Goal: Task Accomplishment & Management: Use online tool/utility

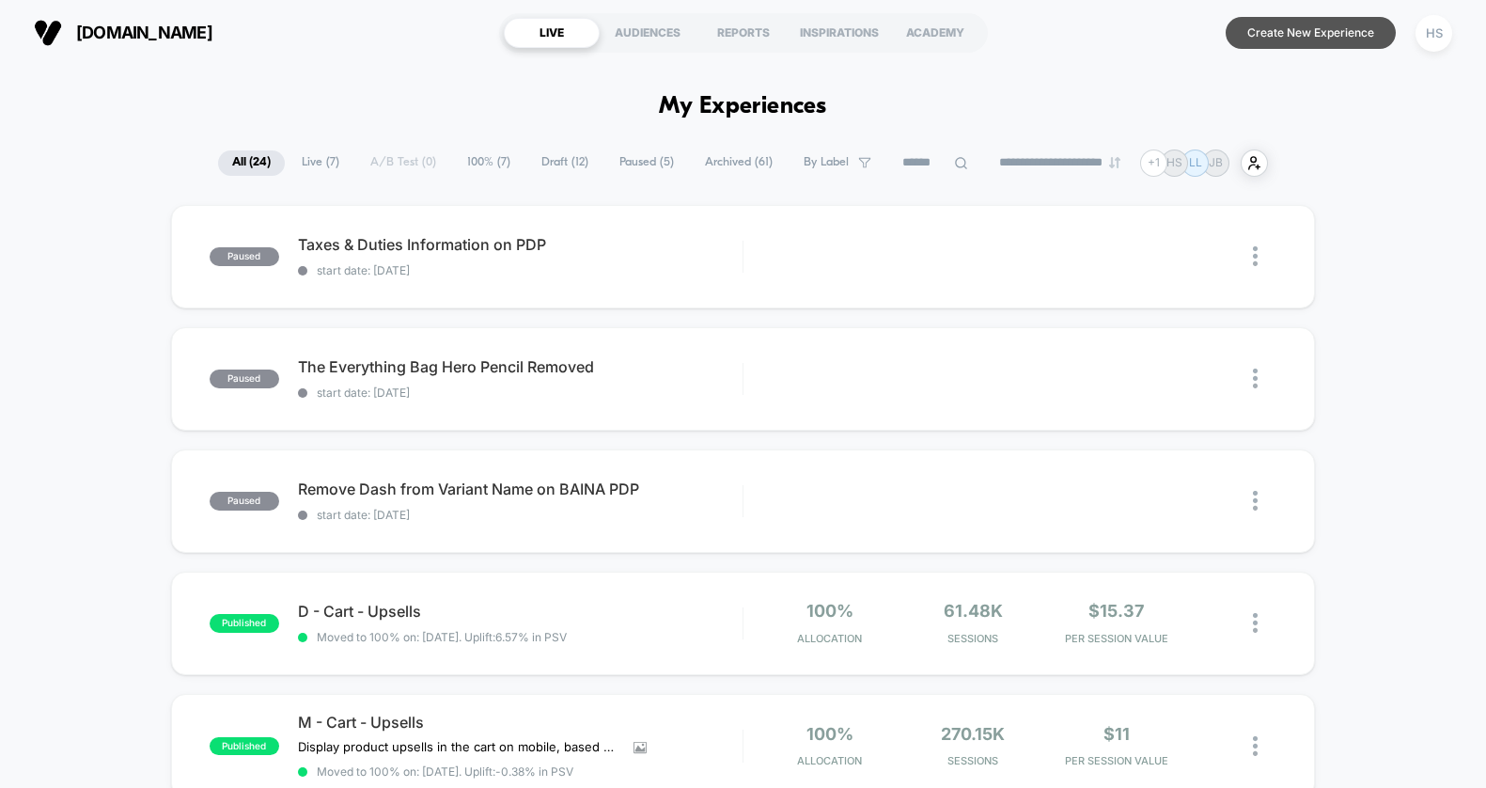
click at [1282, 38] on button "Create New Experience" at bounding box center [1311, 33] width 170 height 32
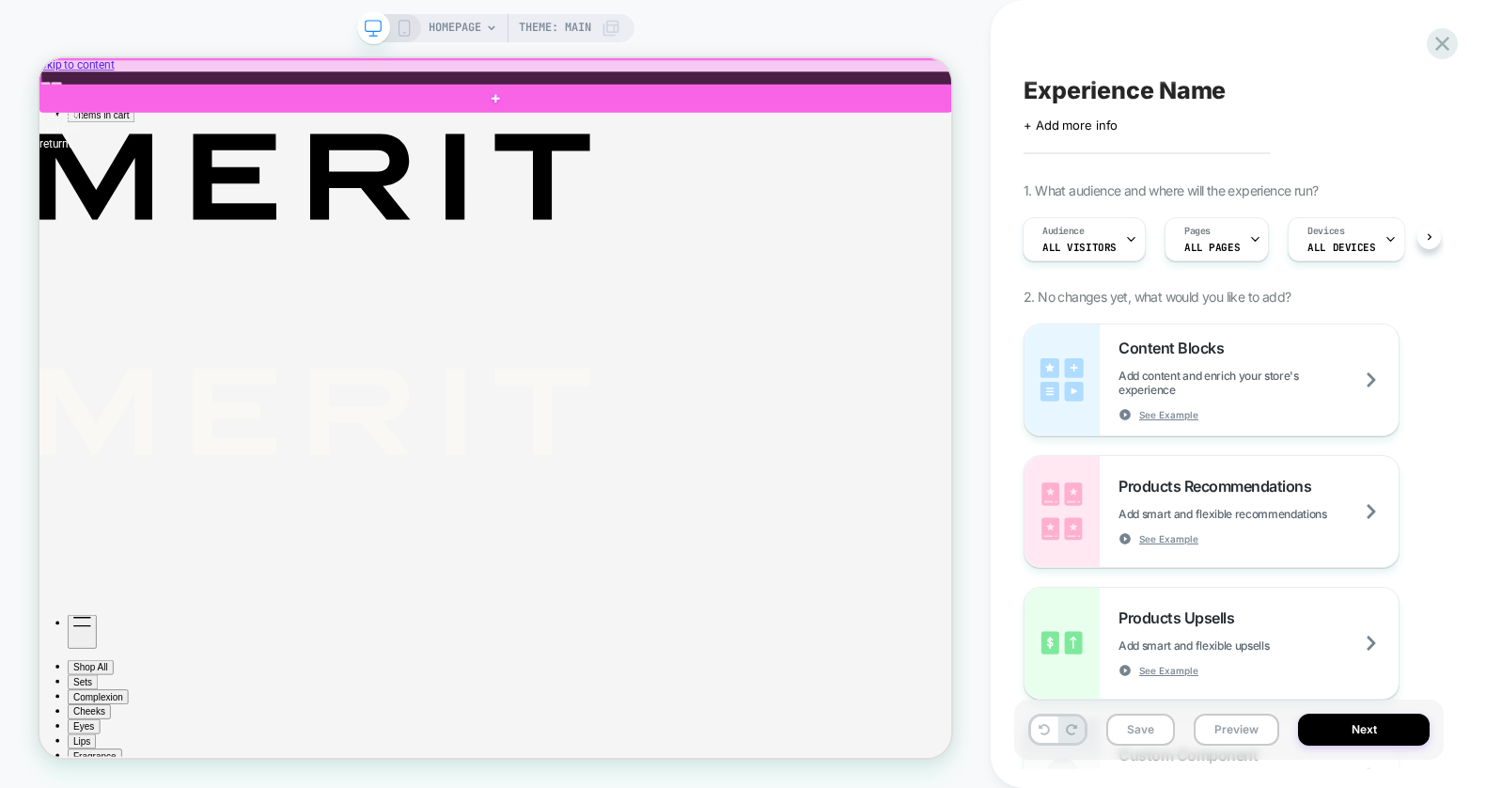
click at [899, 68] on div at bounding box center [649, 78] width 1217 height 36
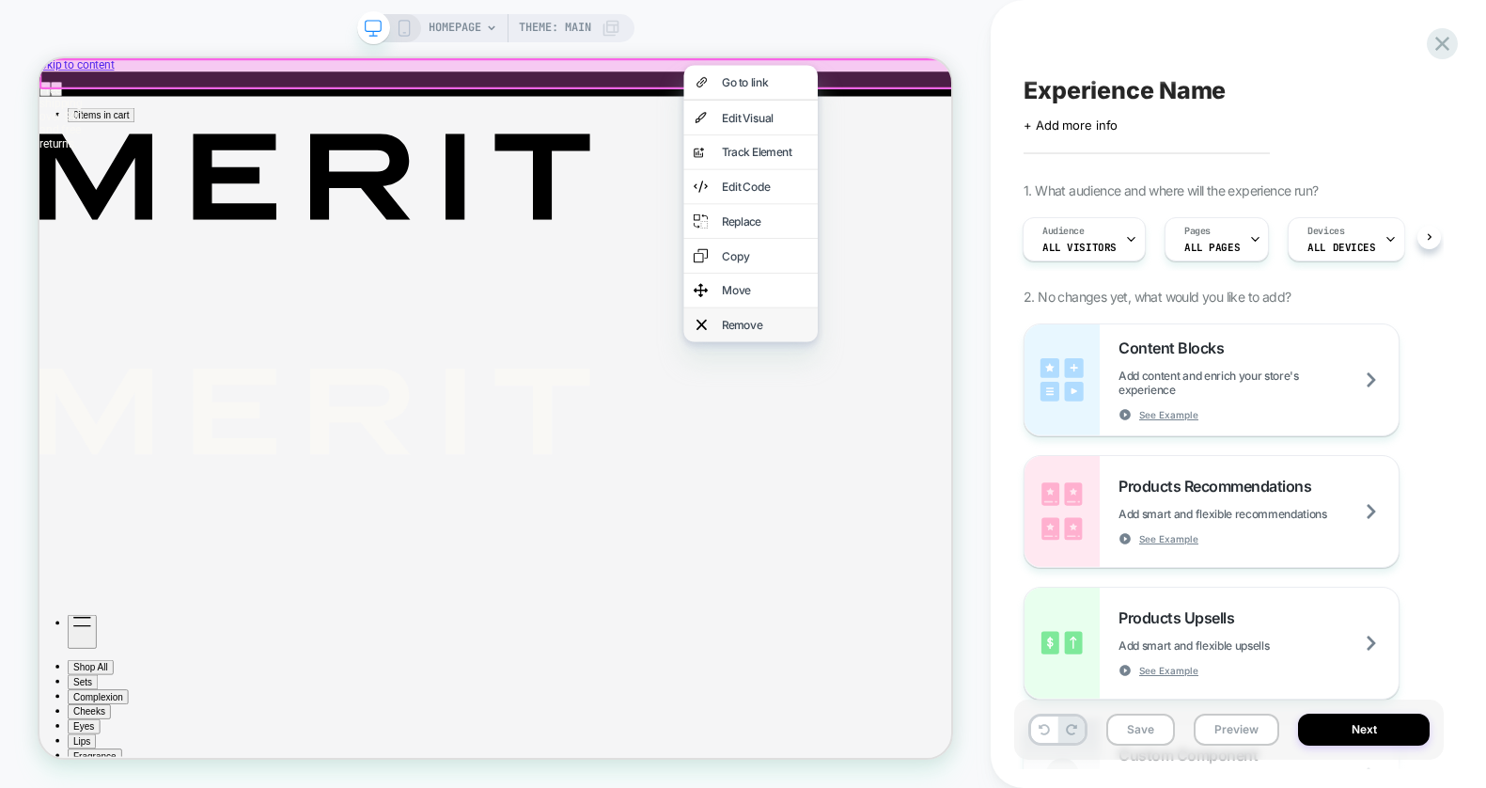
click at [972, 407] on div "Remove" at bounding box center [1007, 413] width 115 height 19
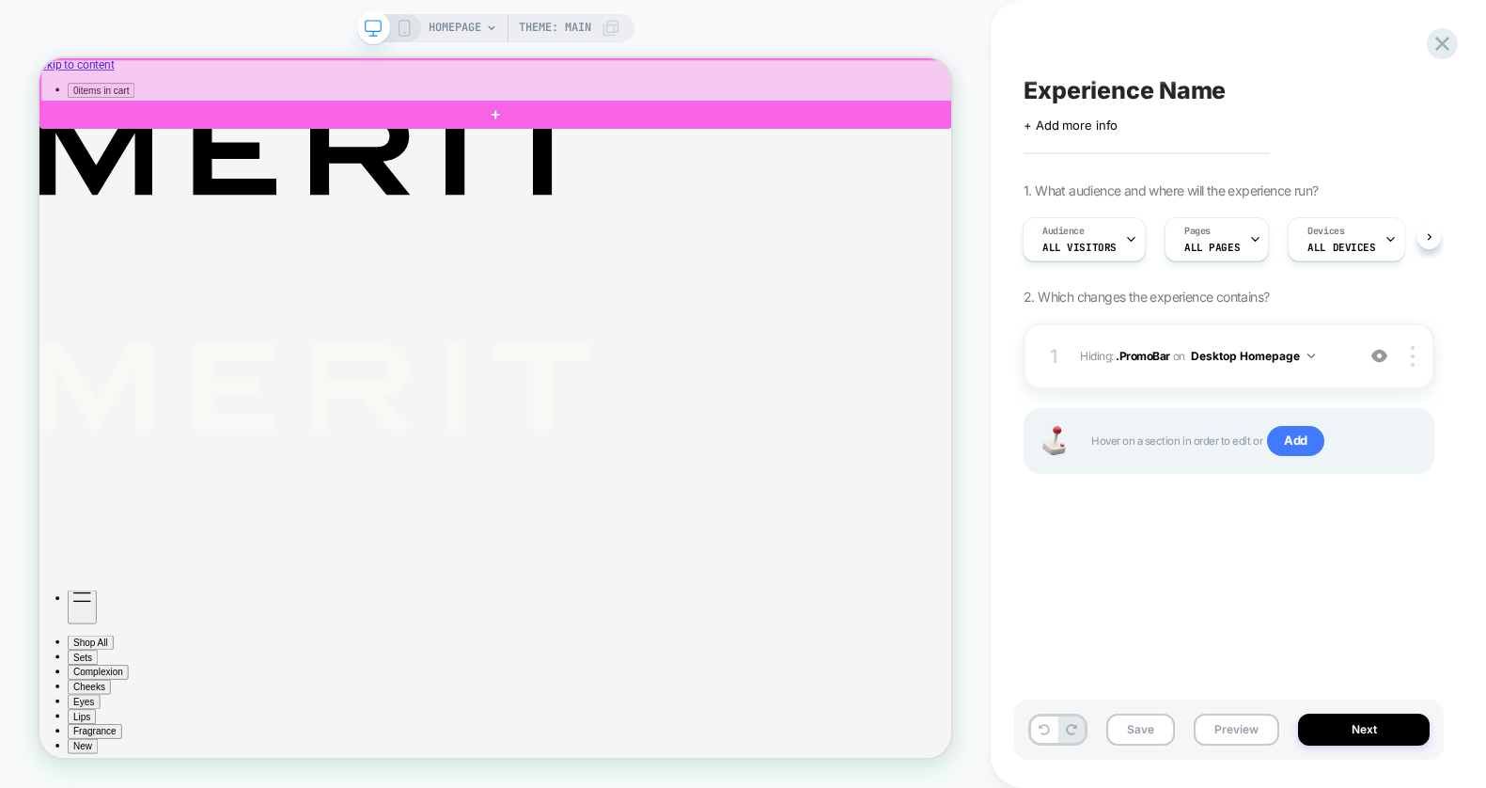
click at [725, 70] on div at bounding box center [649, 88] width 1217 height 56
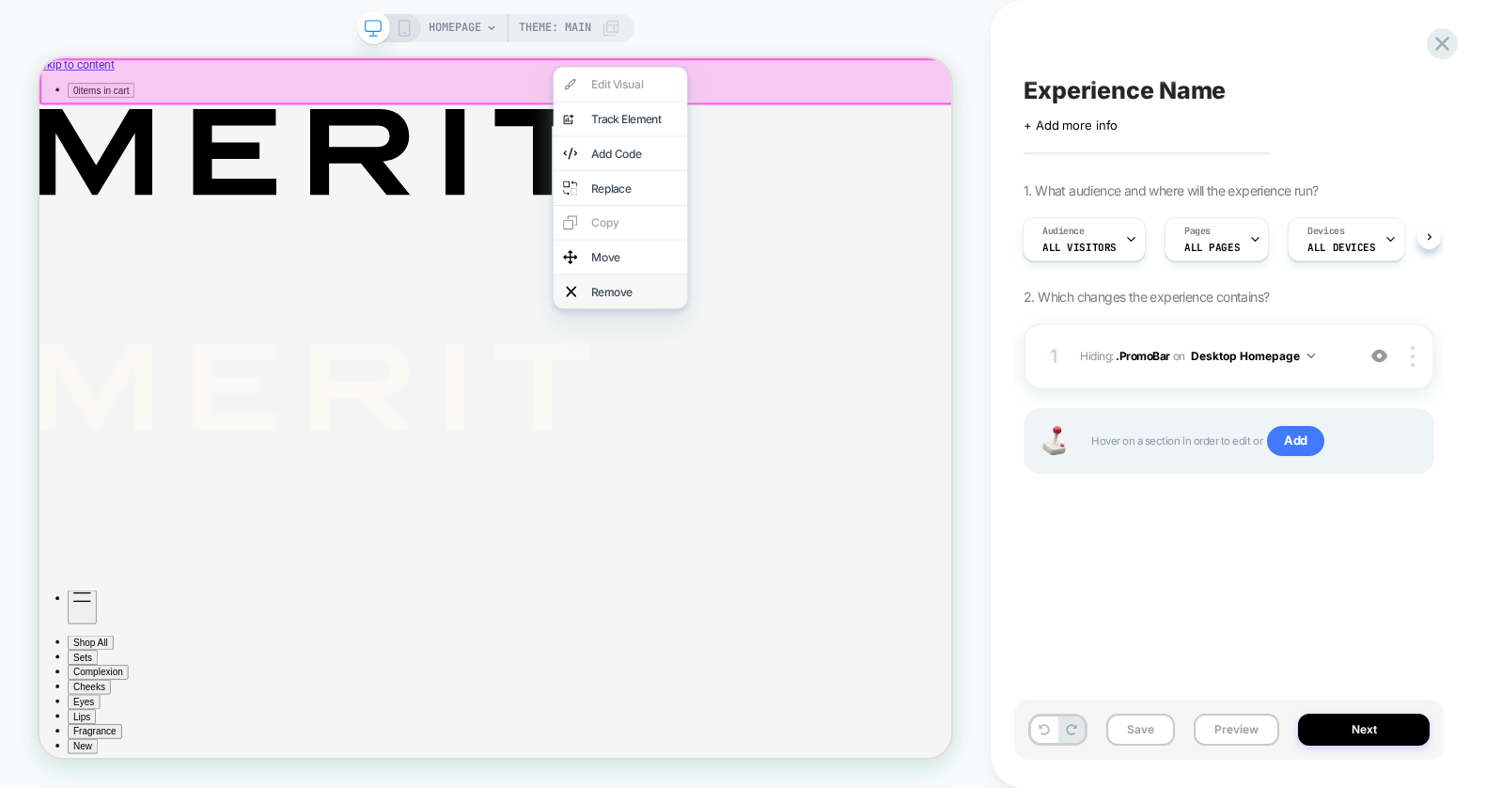
click at [791, 365] on div "Remove" at bounding box center [833, 369] width 115 height 19
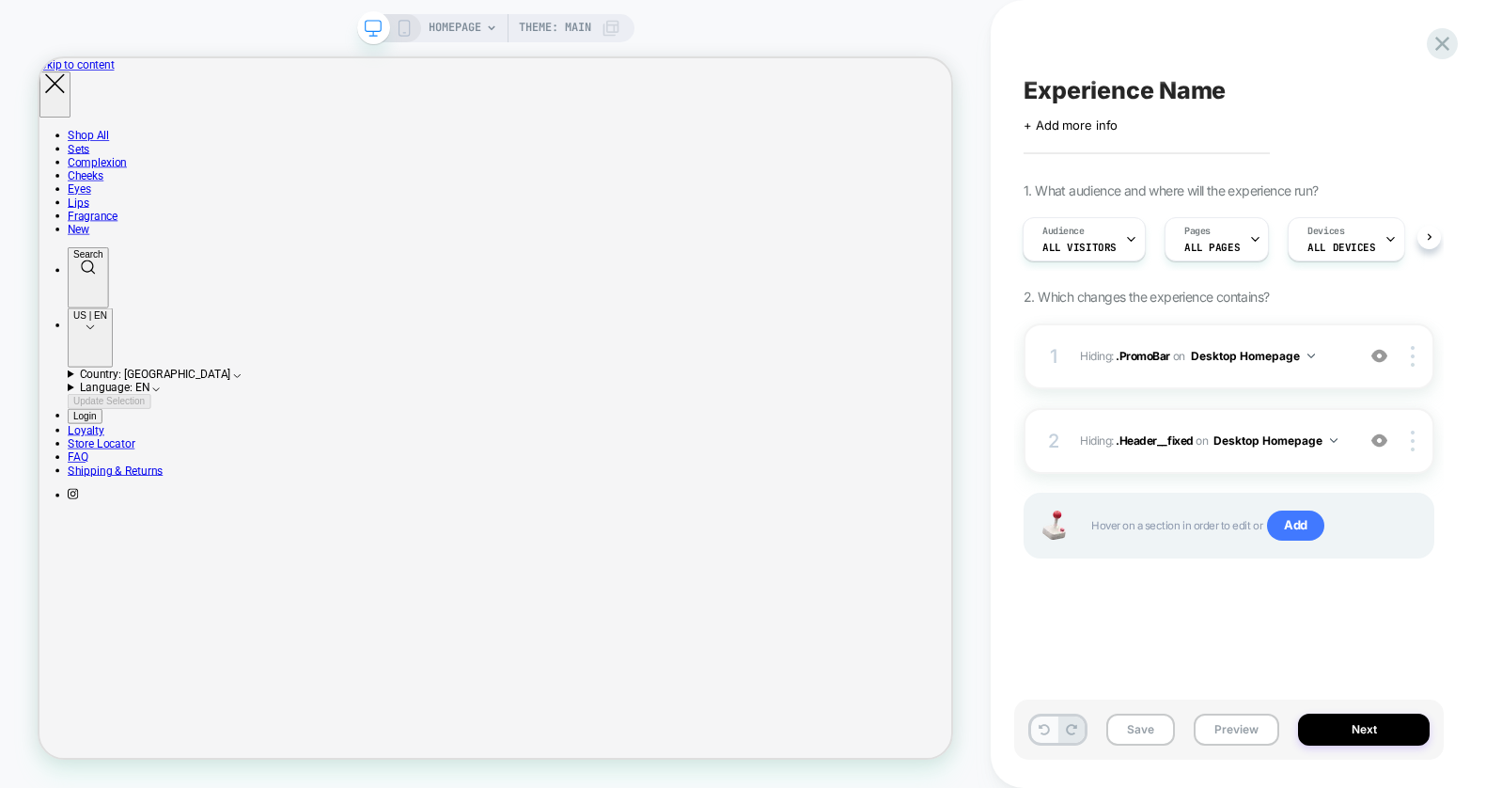
click at [1049, 733] on icon at bounding box center [1044, 729] width 11 height 11
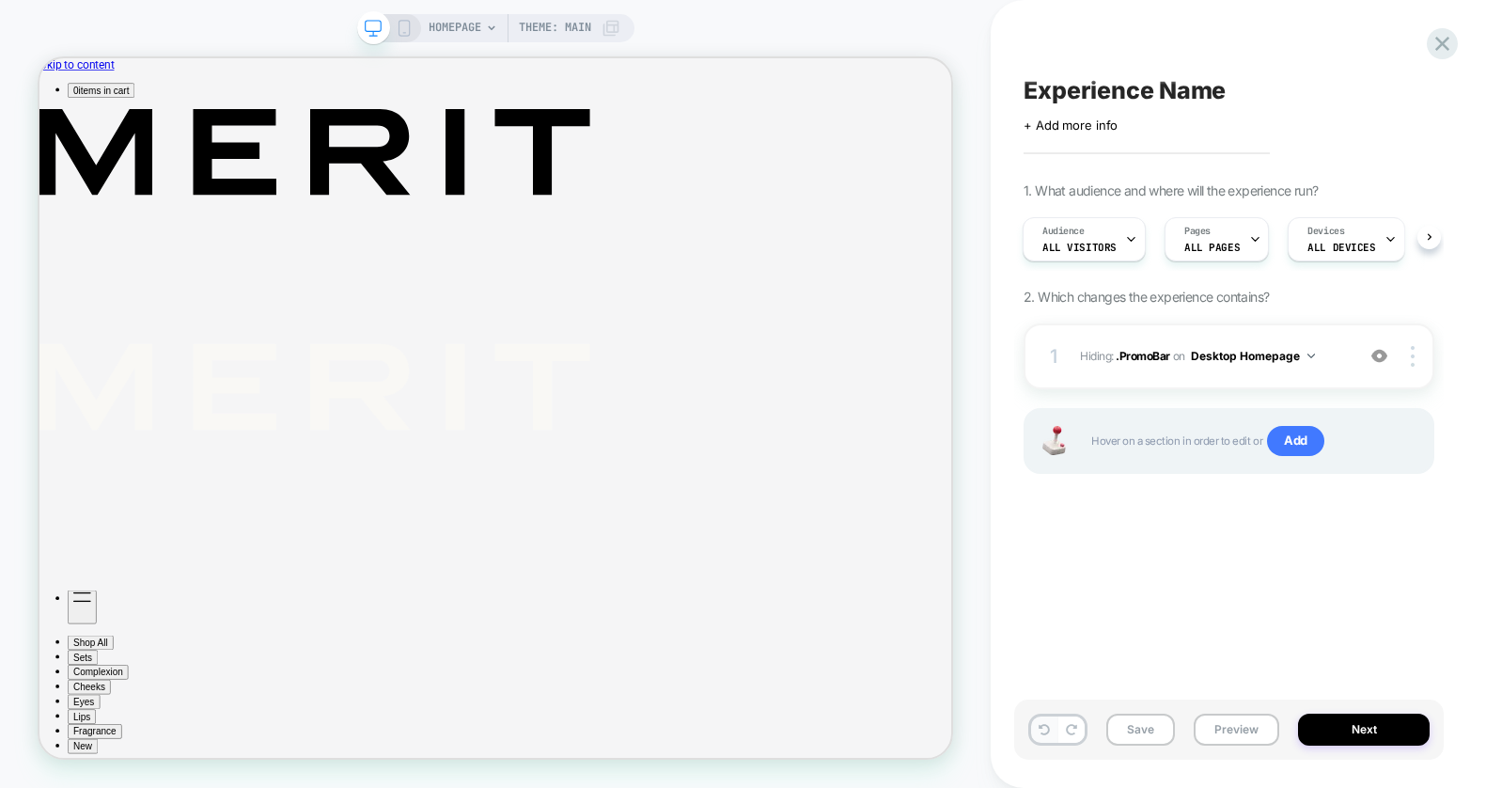
click at [1046, 731] on icon at bounding box center [1044, 729] width 11 height 11
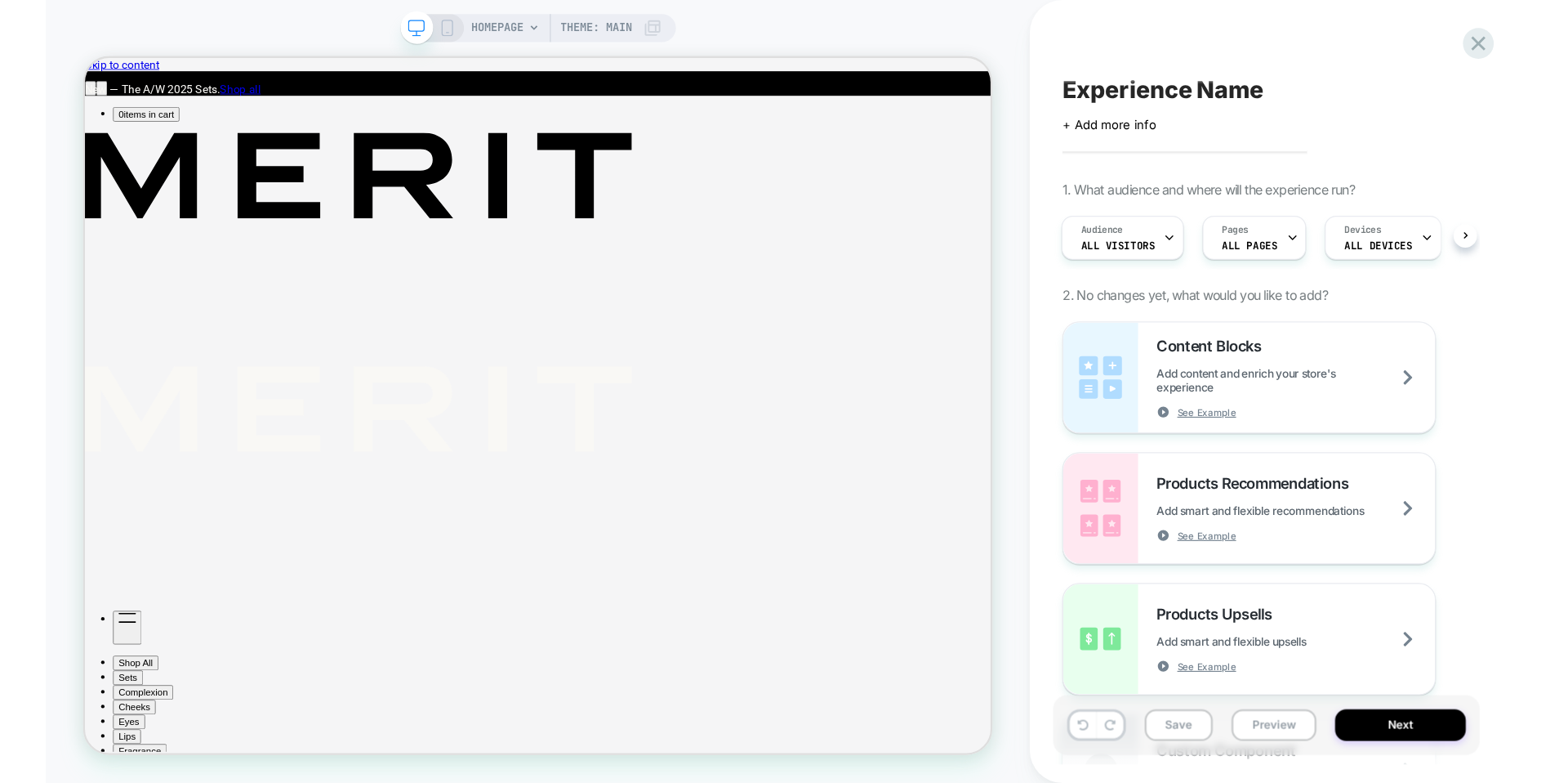
scroll to position [0, 1]
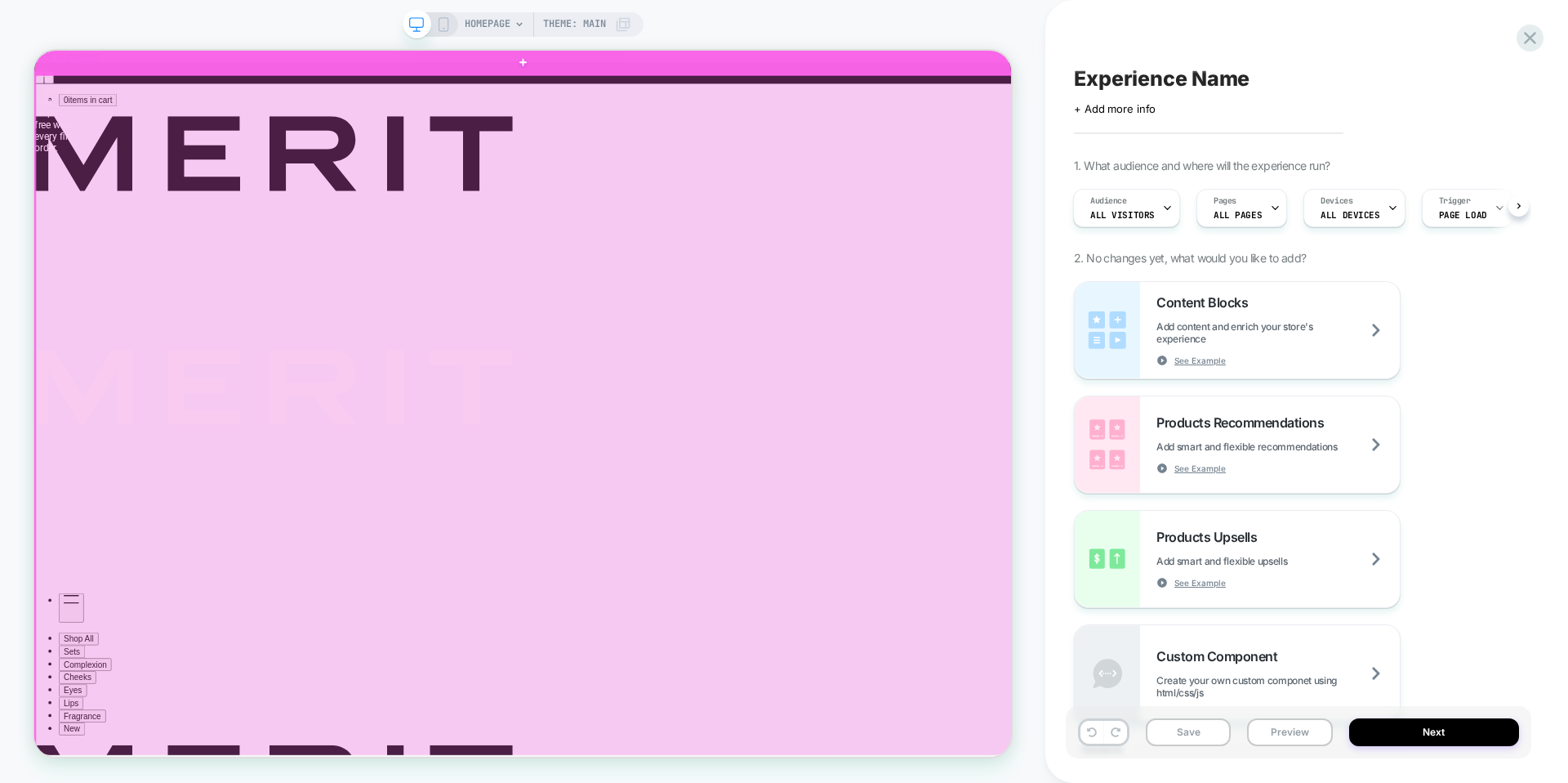
click at [989, 386] on div at bounding box center [687, 540] width 1303 height 912
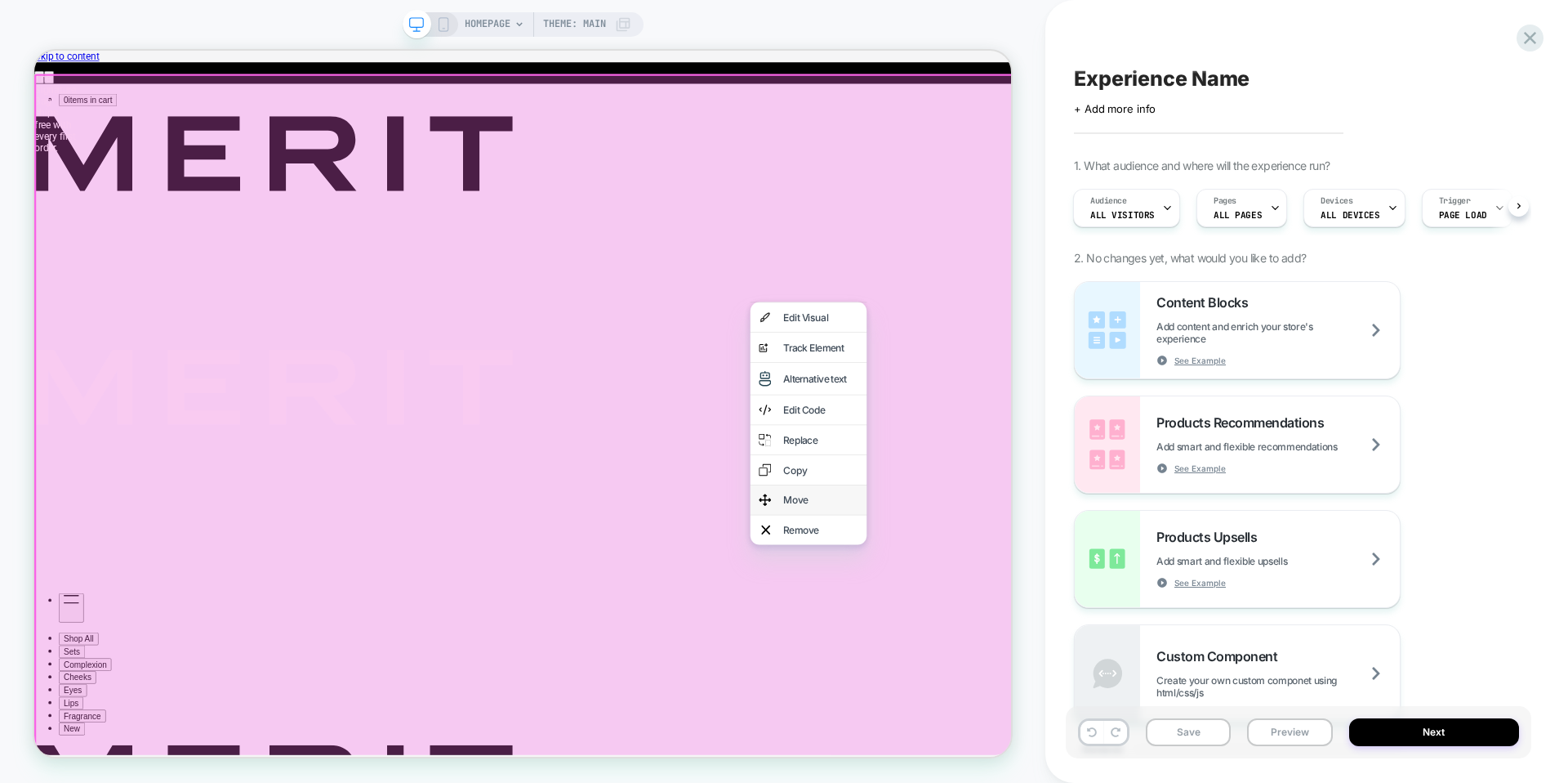
click at [1069, 641] on div "Move" at bounding box center [1082, 649] width 100 height 17
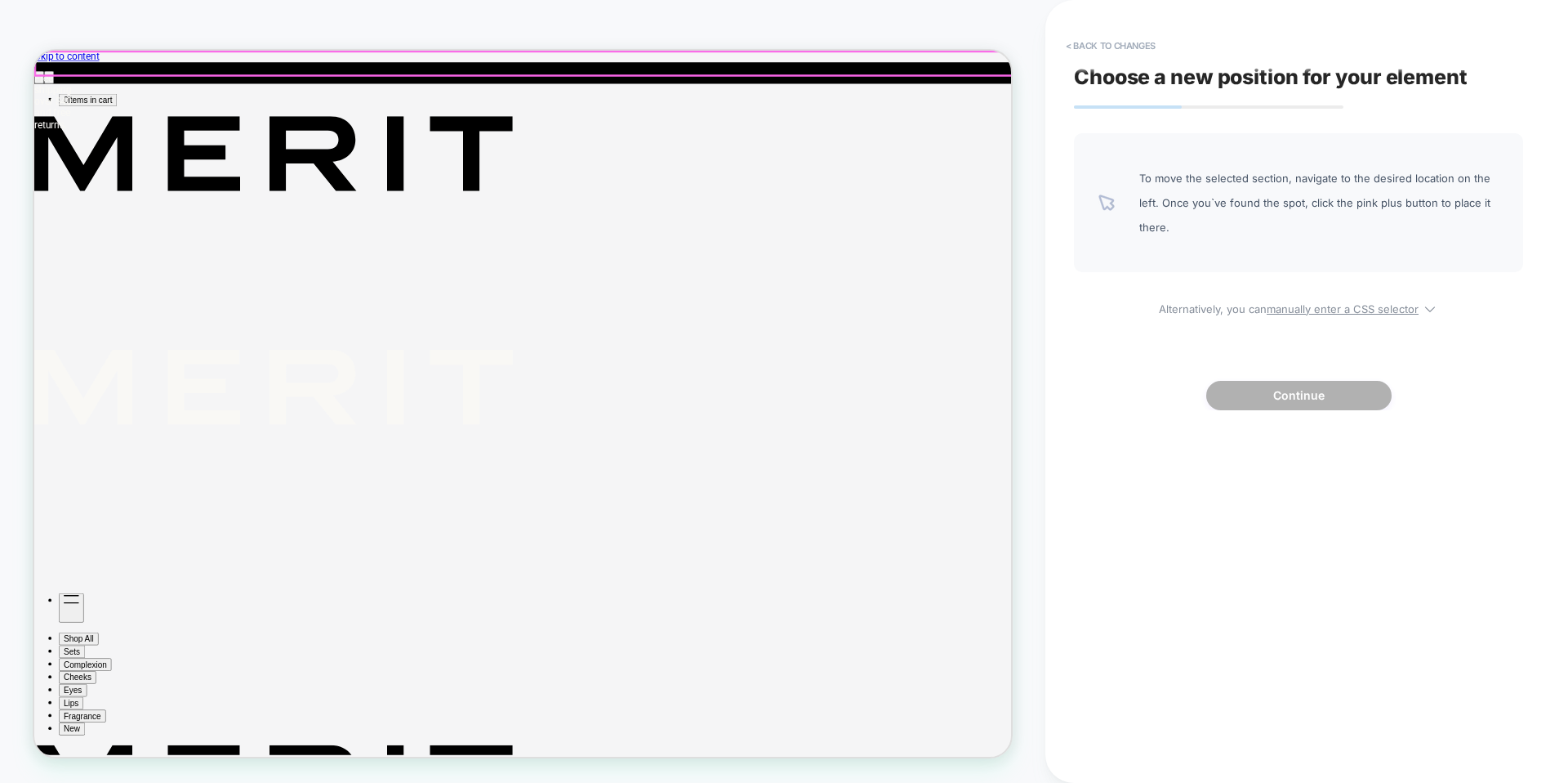
click at [897, 66] on div "New — The A/W 2025 Sets. Shop all The Signature Bag ships free with every first…" at bounding box center [685, 71] width 1303 height 11
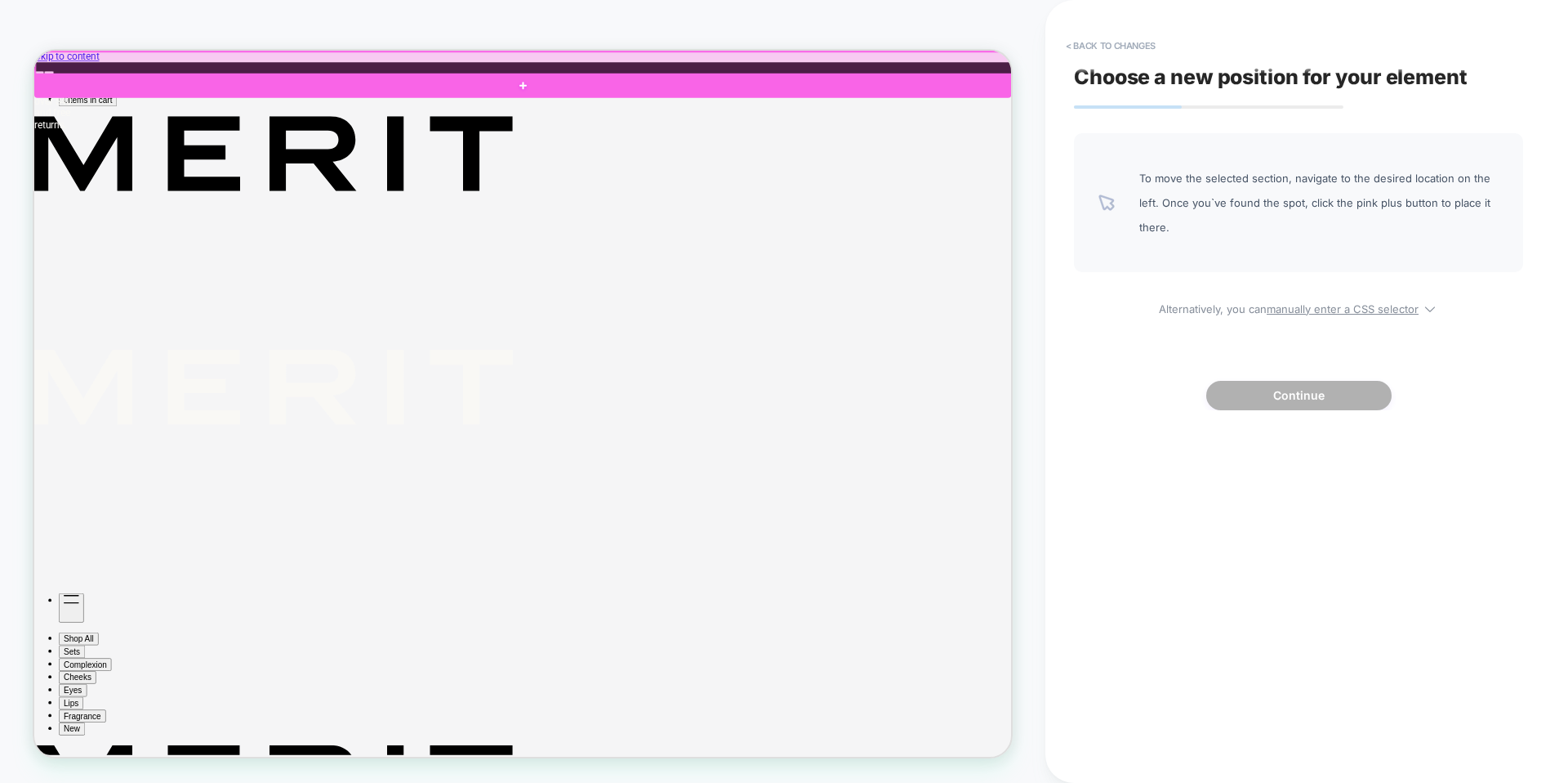
click at [883, 75] on div at bounding box center [687, 68] width 1303 height 31
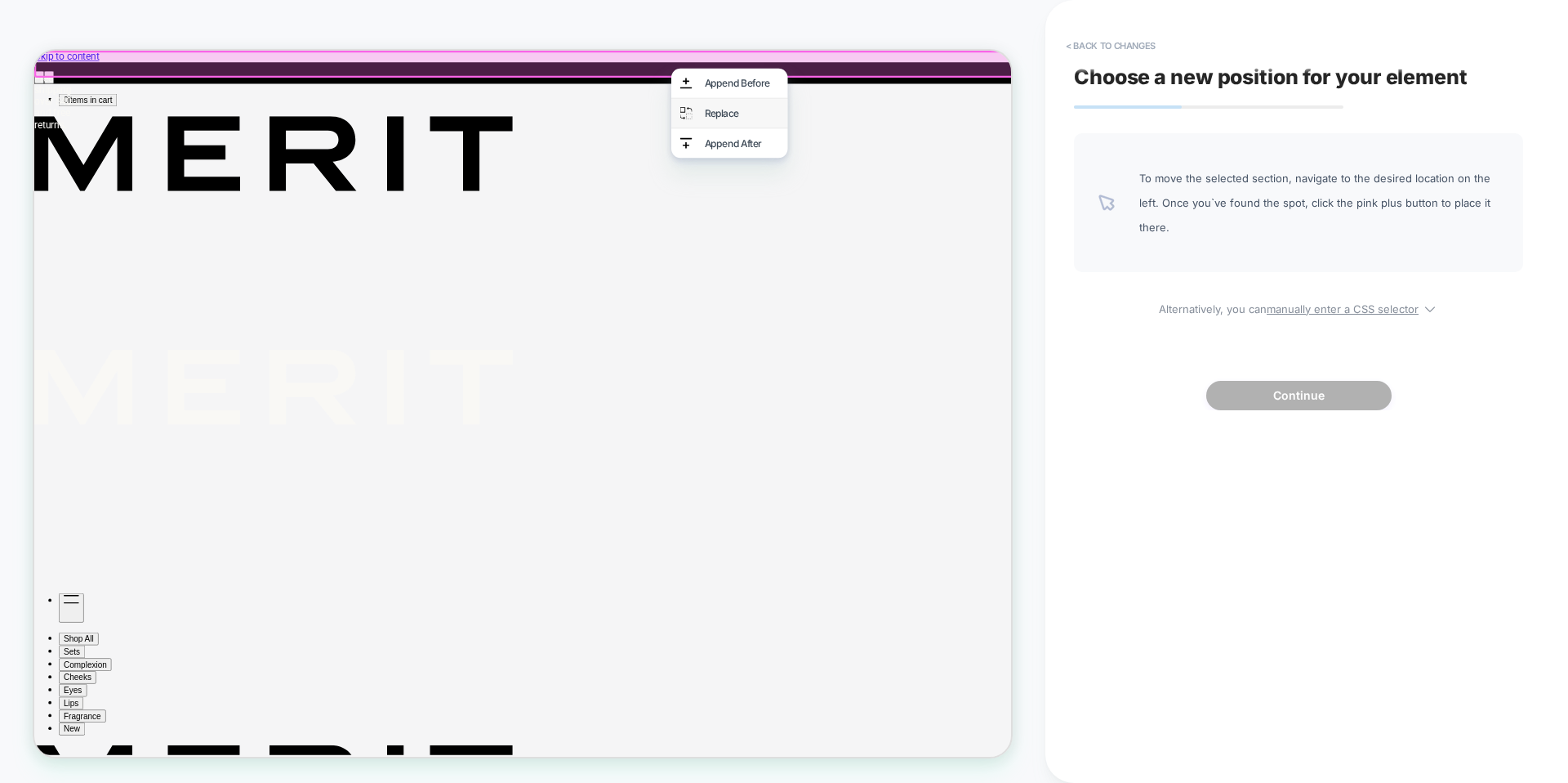
click at [946, 133] on div "Replace" at bounding box center [977, 134] width 100 height 17
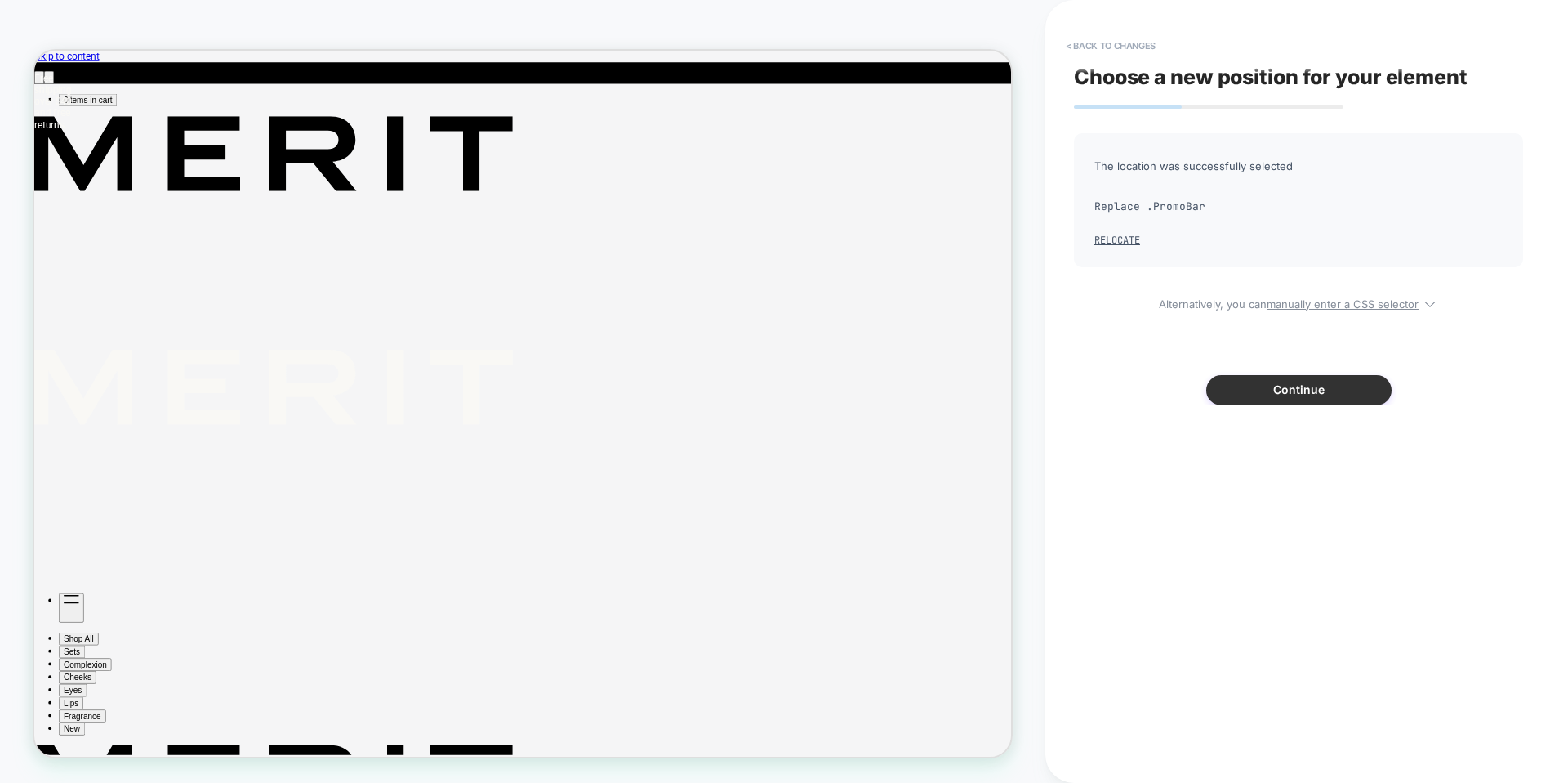
click at [1291, 395] on button "Continue" at bounding box center [1299, 390] width 185 height 30
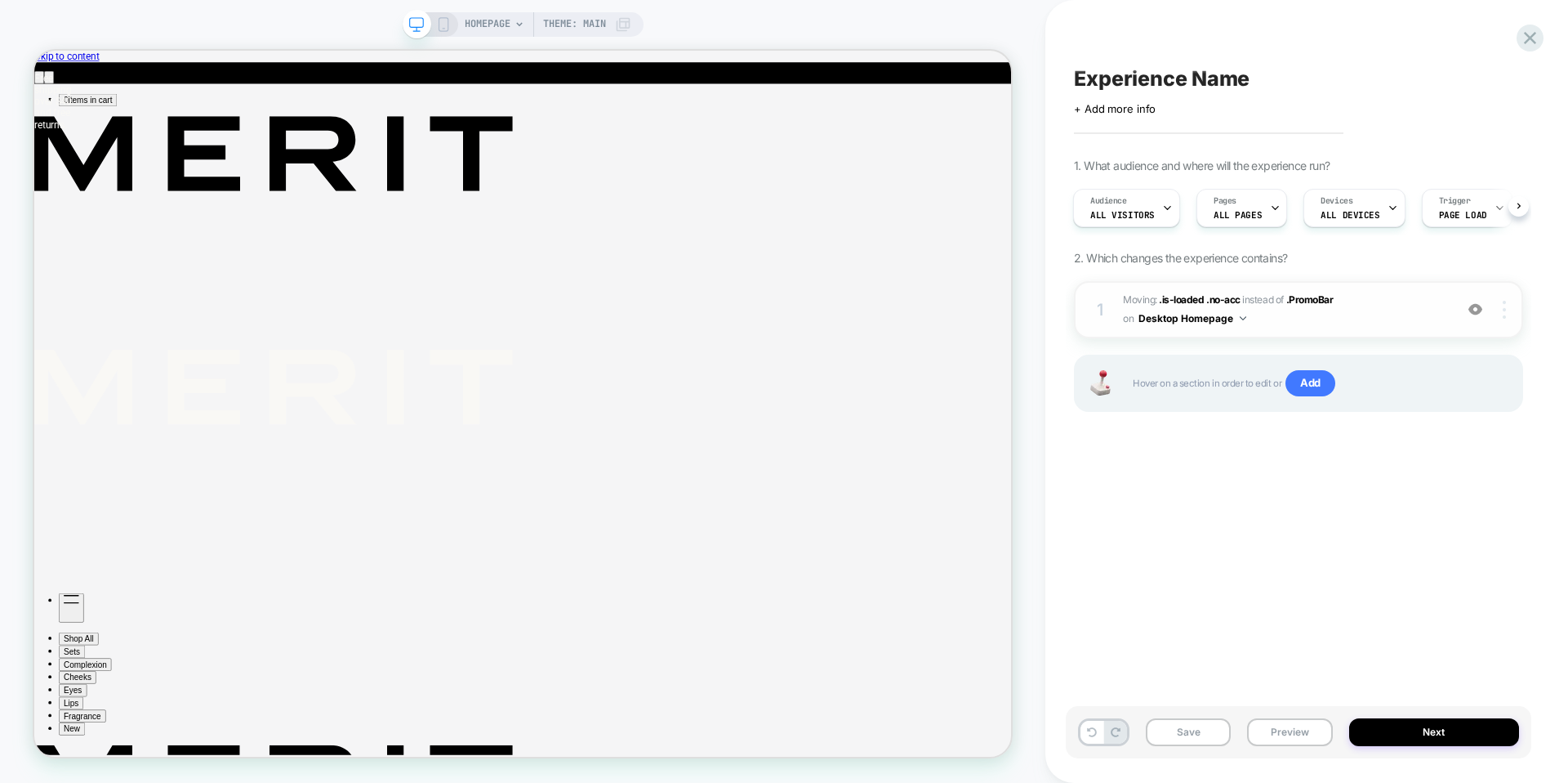
click at [1291, 306] on div at bounding box center [1507, 309] width 31 height 18
click at [1291, 354] on div "Delete" at bounding box center [1406, 355] width 145 height 44
